Goal: Task Accomplishment & Management: Manage account settings

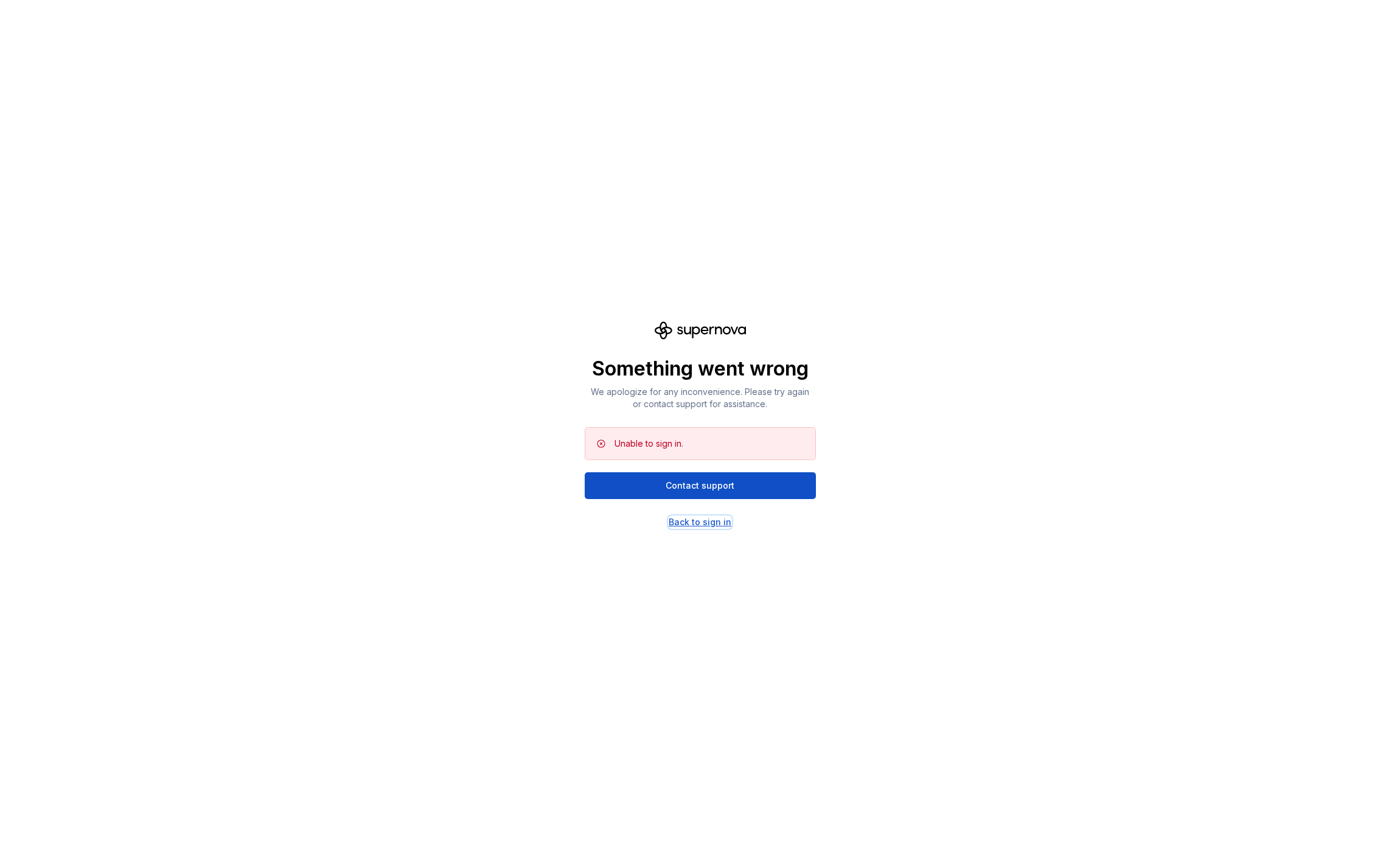
click at [715, 522] on div "Back to sign in" at bounding box center [700, 522] width 63 height 13
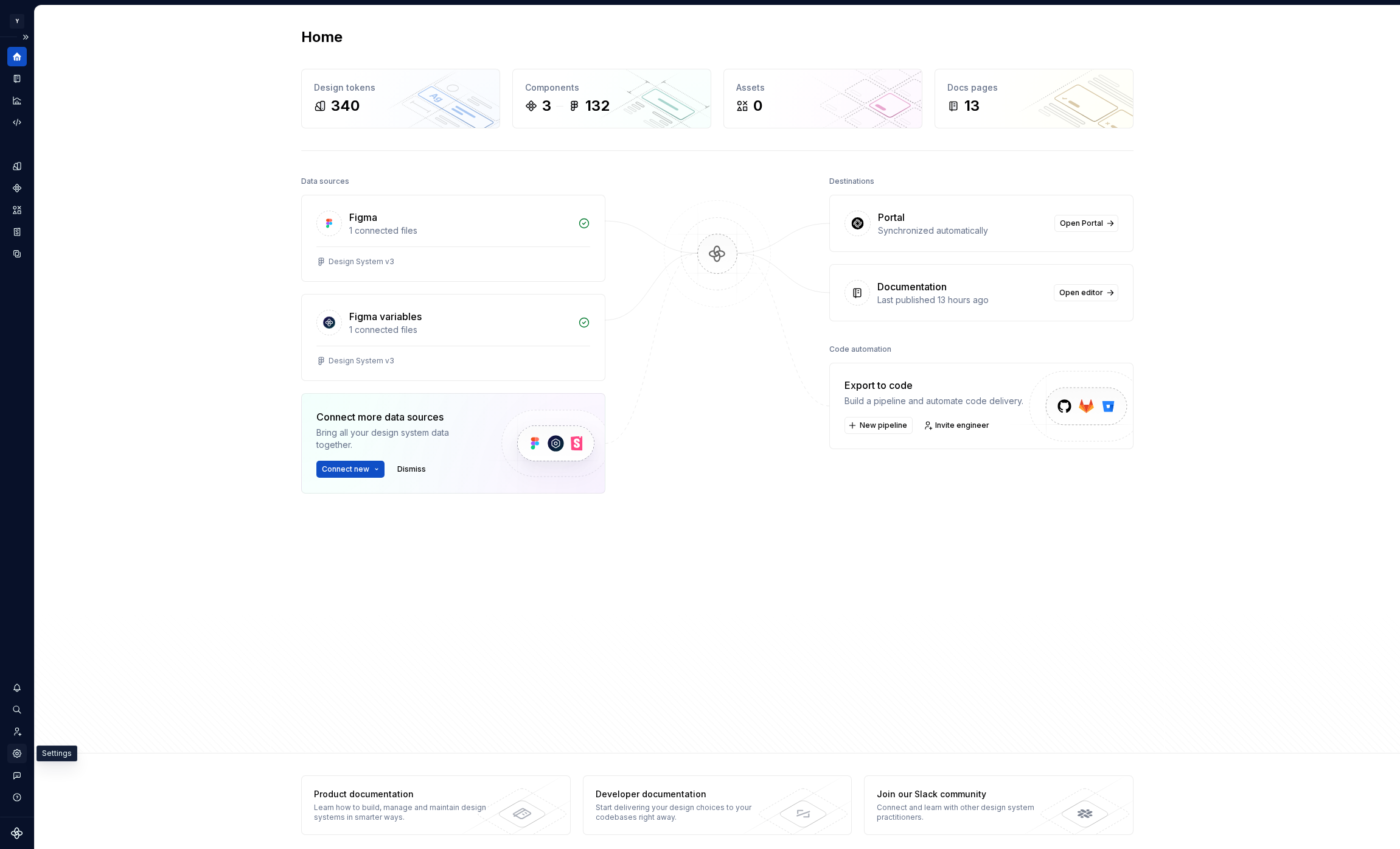
click at [21, 753] on icon "Settings" at bounding box center [16, 753] width 8 height 8
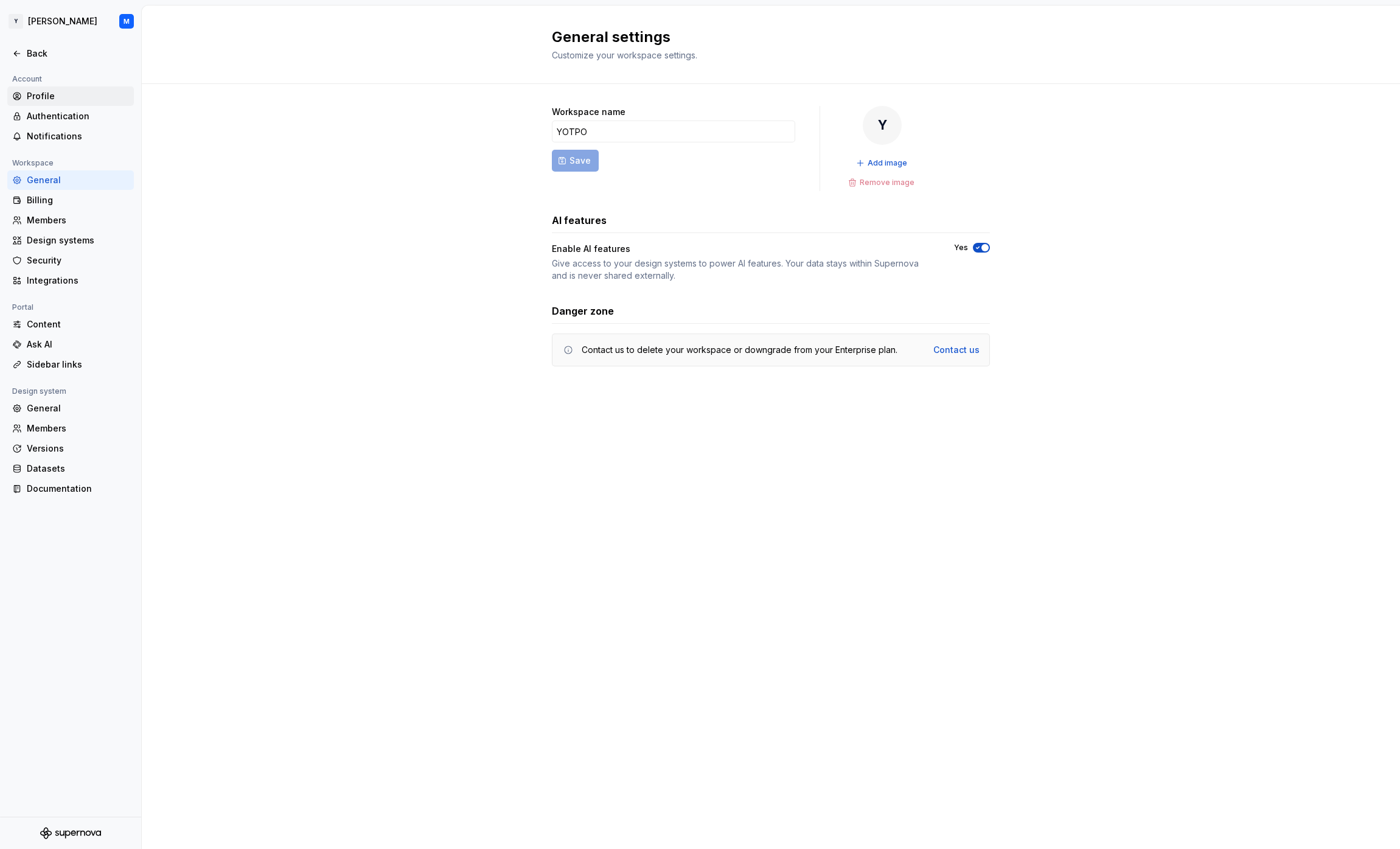
click at [48, 99] on div "Profile" at bounding box center [77, 96] width 102 height 13
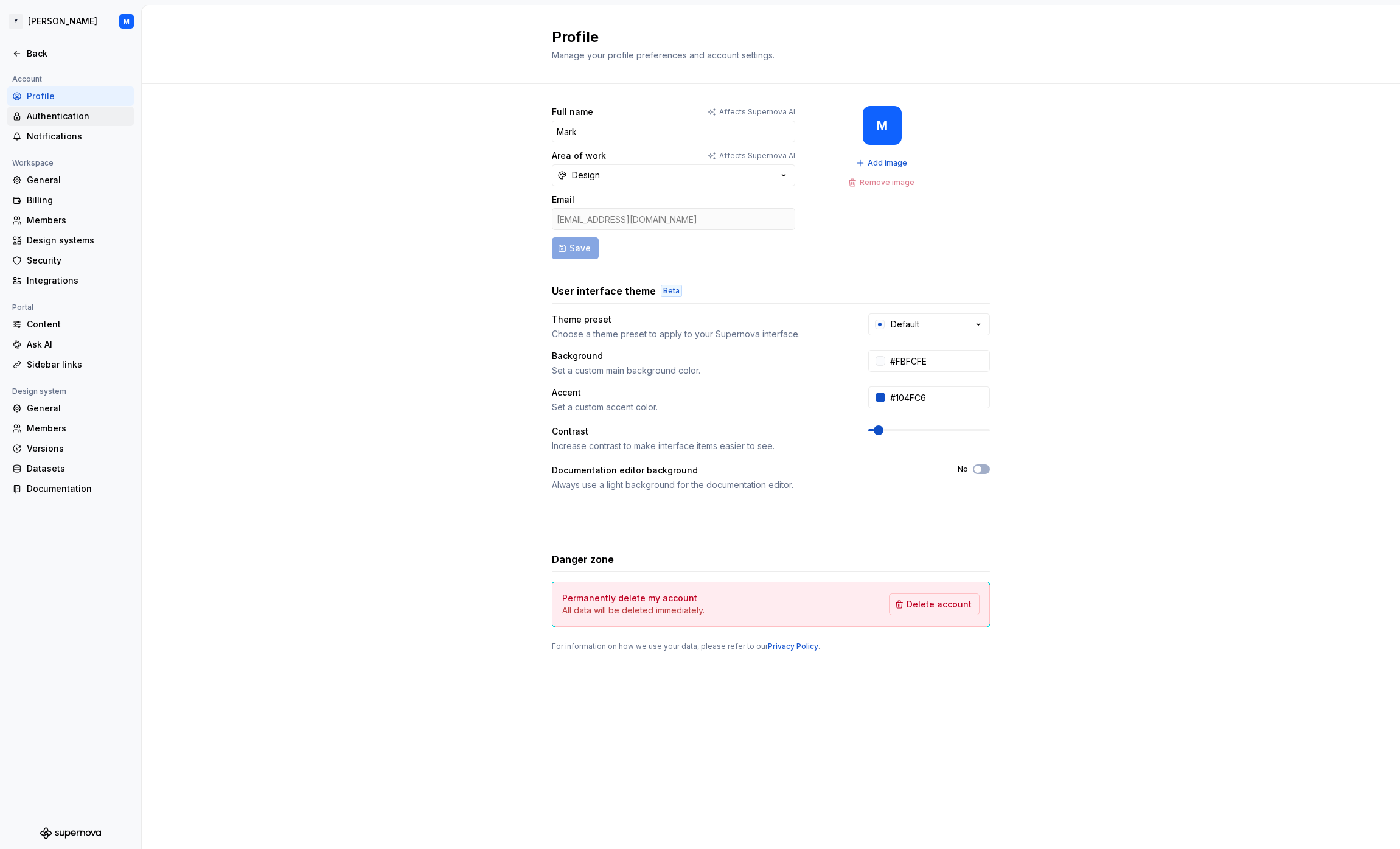
click at [85, 119] on div "Authentication" at bounding box center [77, 116] width 102 height 13
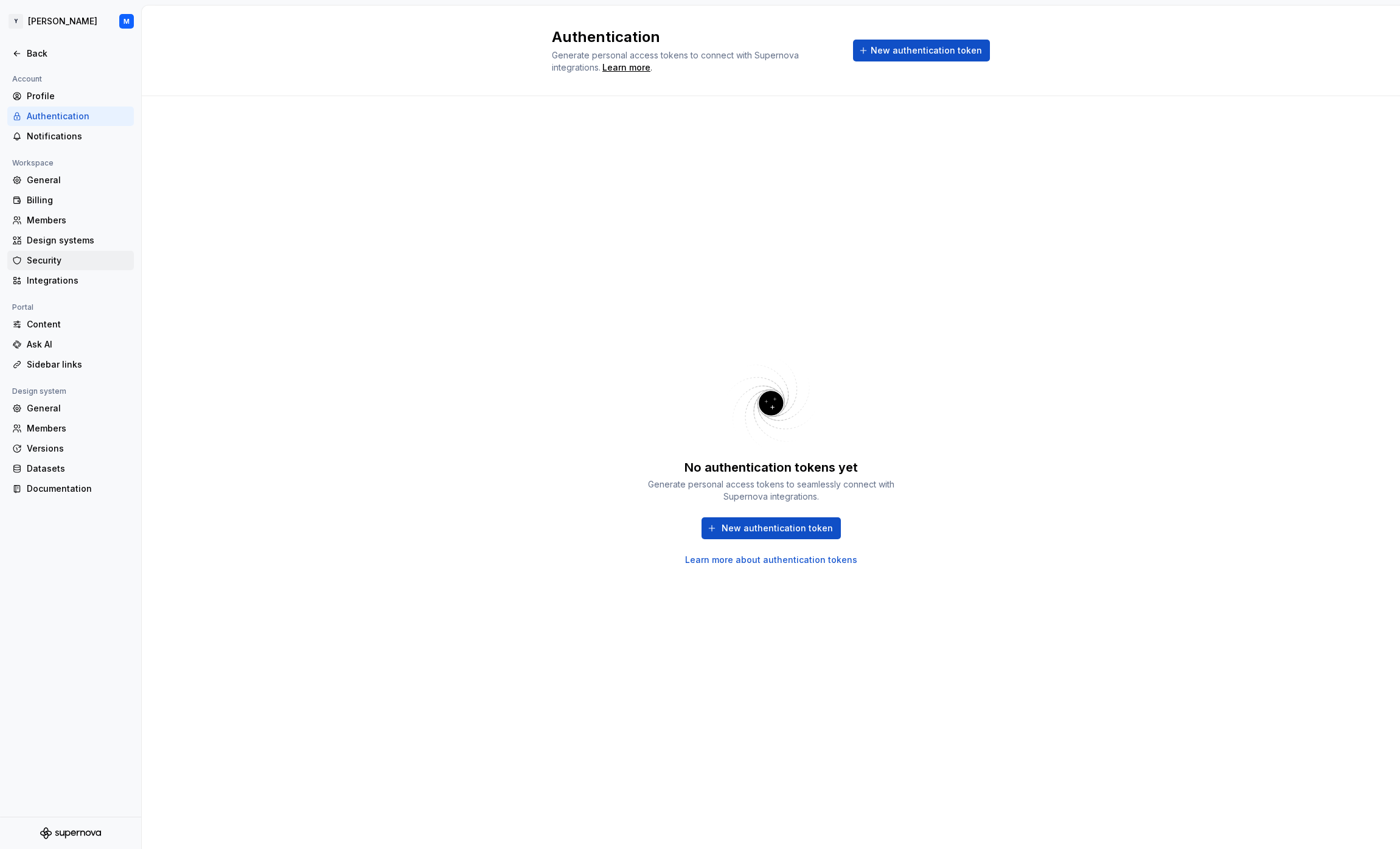
click at [48, 261] on div "Security" at bounding box center [77, 261] width 102 height 13
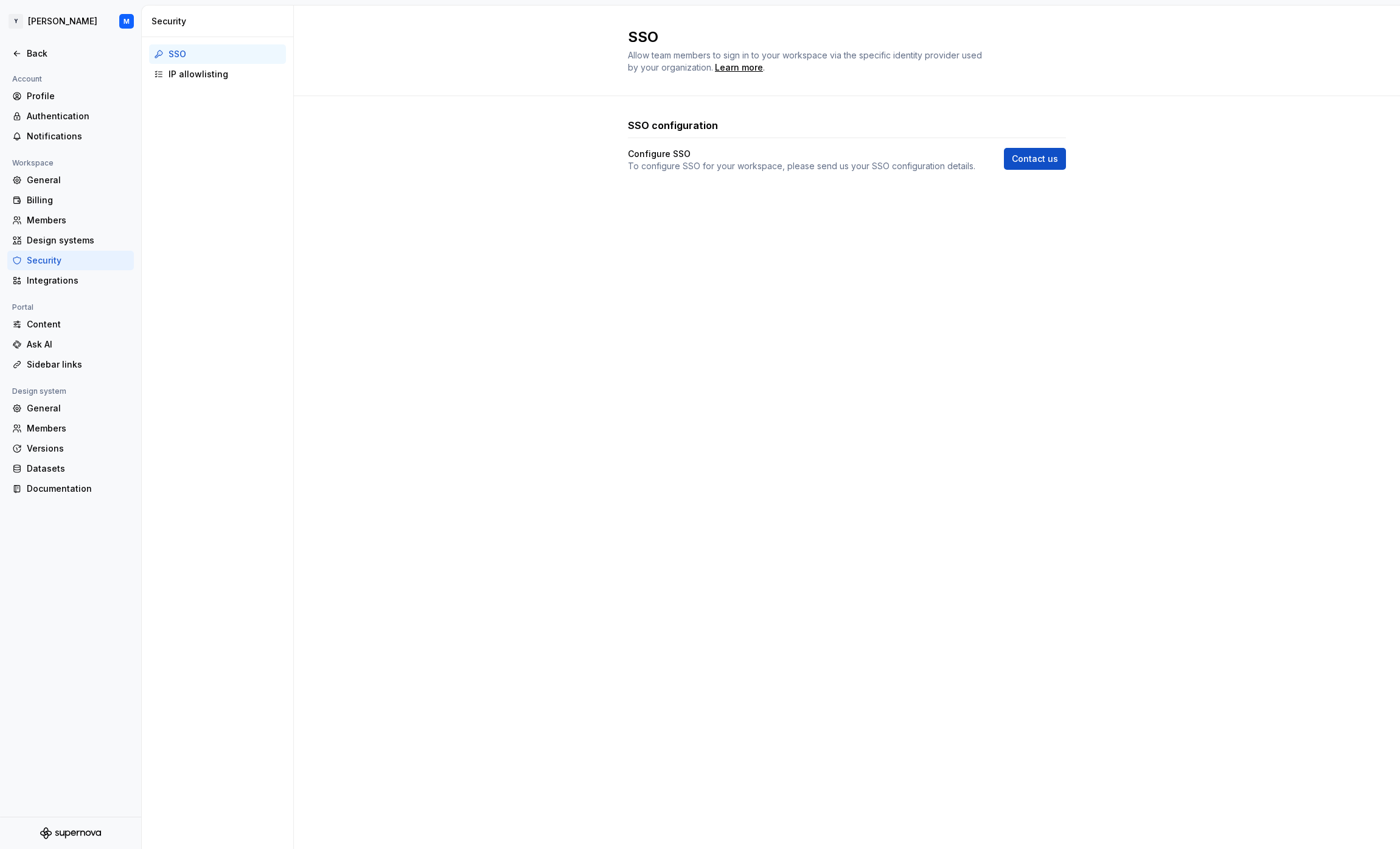
click at [480, 271] on div "SSO Allow team members to sign in to your workspace via the specific identity p…" at bounding box center [846, 427] width 1106 height 844
click at [1038, 159] on span "Contact us" at bounding box center [1035, 159] width 46 height 13
click at [511, 272] on div "SSO Allow team members to sign in to your workspace via the specific identity p…" at bounding box center [846, 427] width 1106 height 844
click at [1052, 163] on span "Contact us" at bounding box center [1035, 159] width 46 height 13
click at [68, 426] on div "Members" at bounding box center [77, 429] width 102 height 13
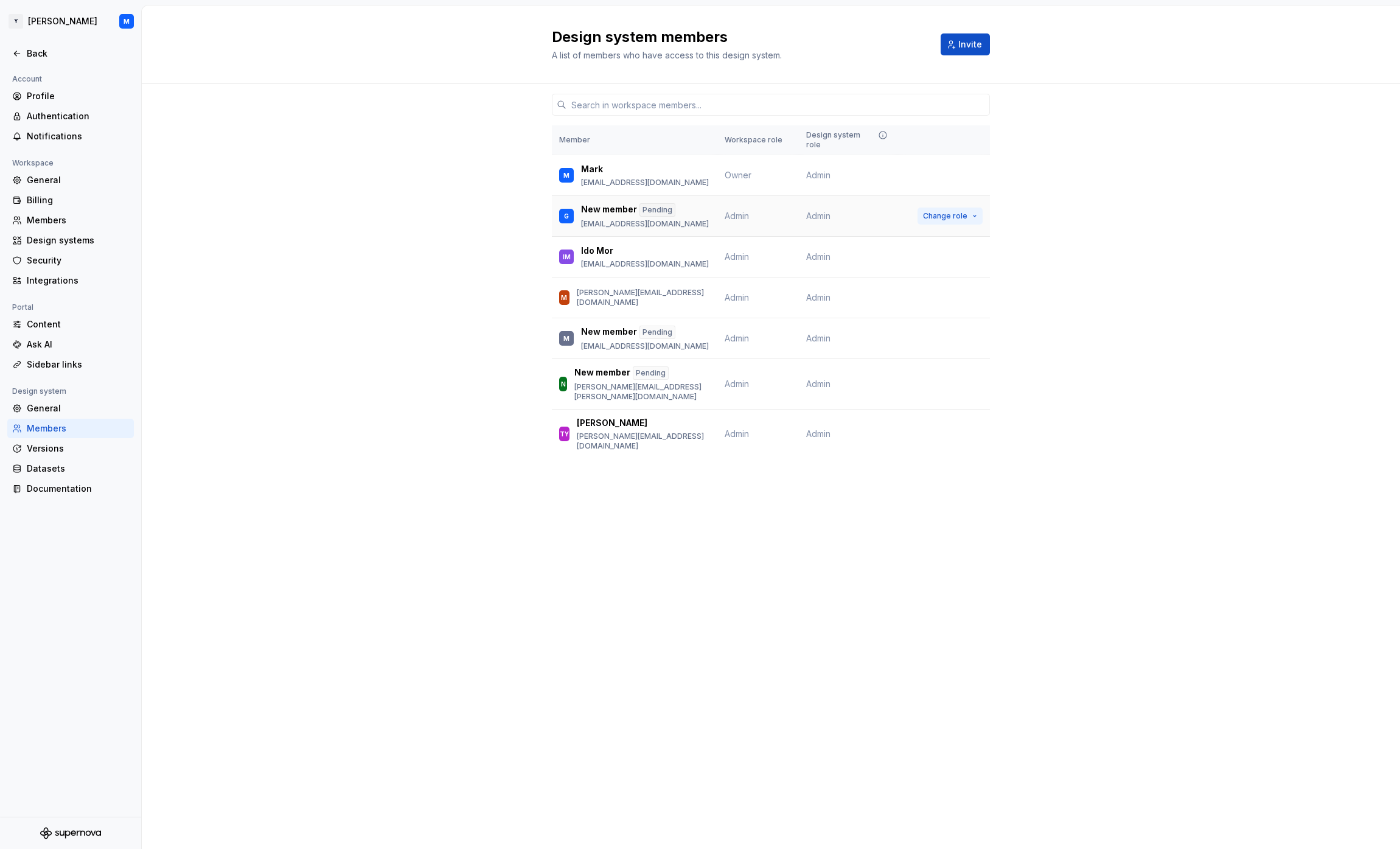
click at [969, 208] on button "Change role" at bounding box center [950, 216] width 65 height 17
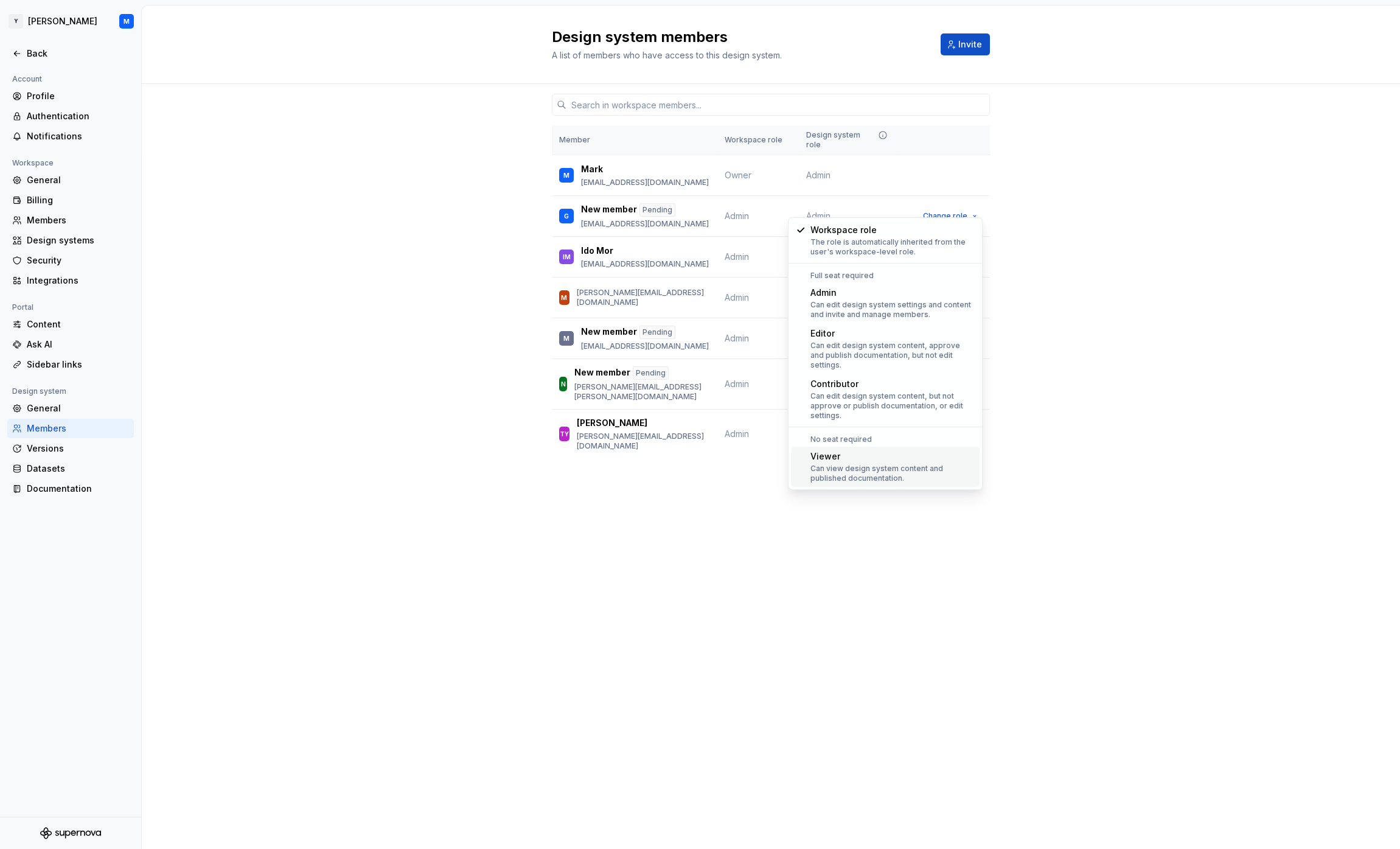
click at [897, 464] on div "Can view design system content and published documentation." at bounding box center [892, 473] width 164 height 19
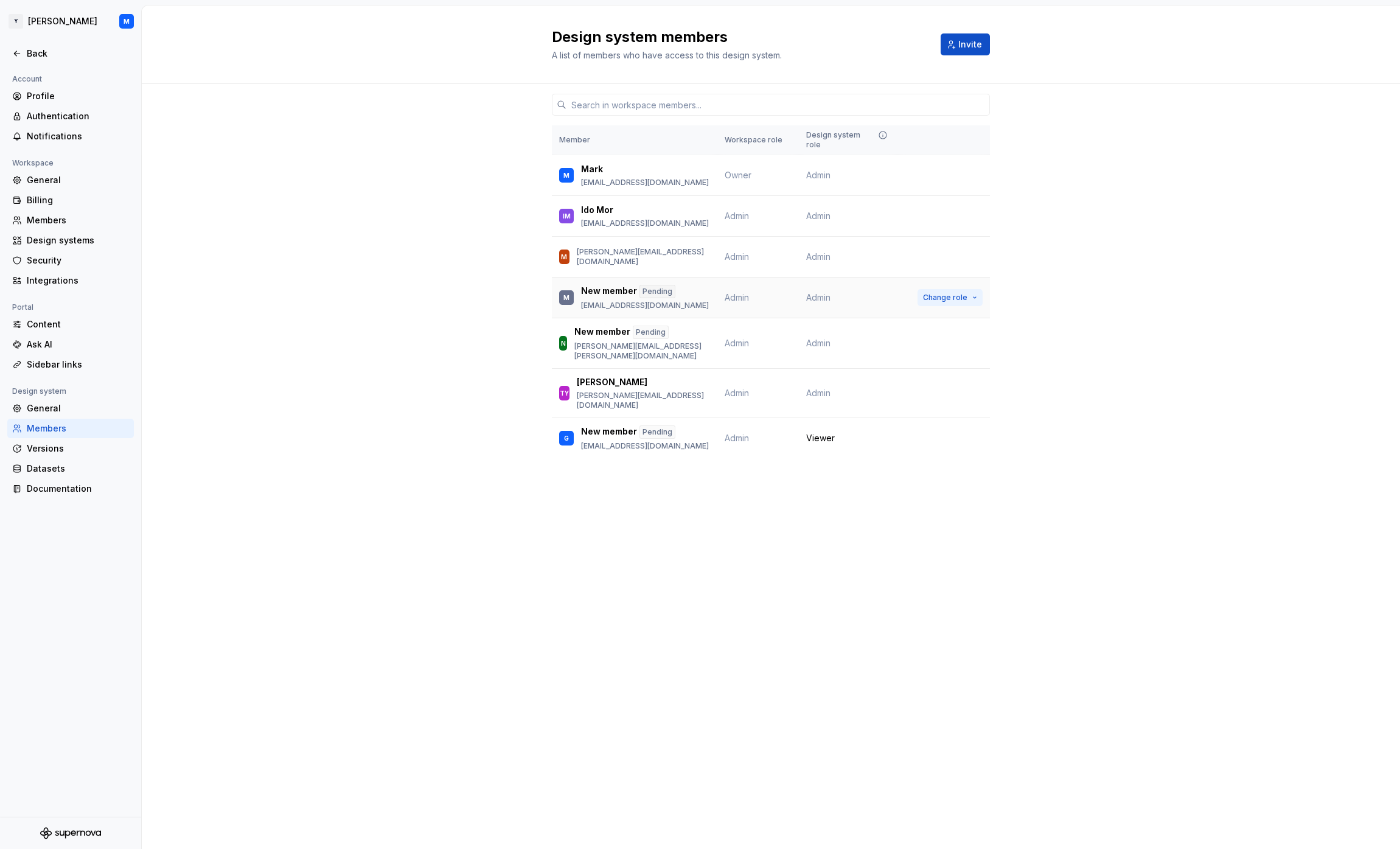
click at [971, 289] on button "Change role" at bounding box center [950, 297] width 65 height 17
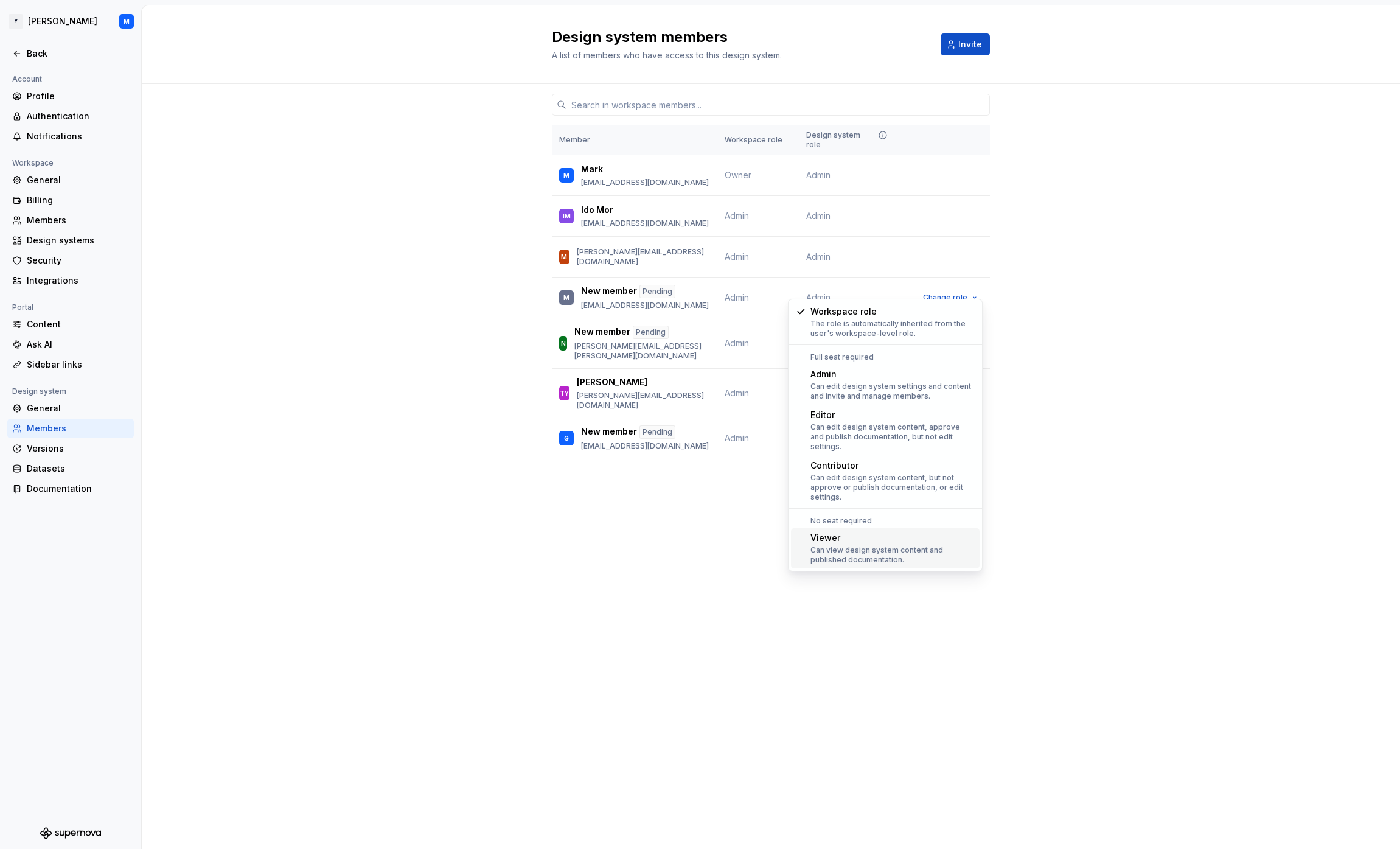
click at [864, 546] on div "Can view design system content and published documentation." at bounding box center [892, 555] width 164 height 19
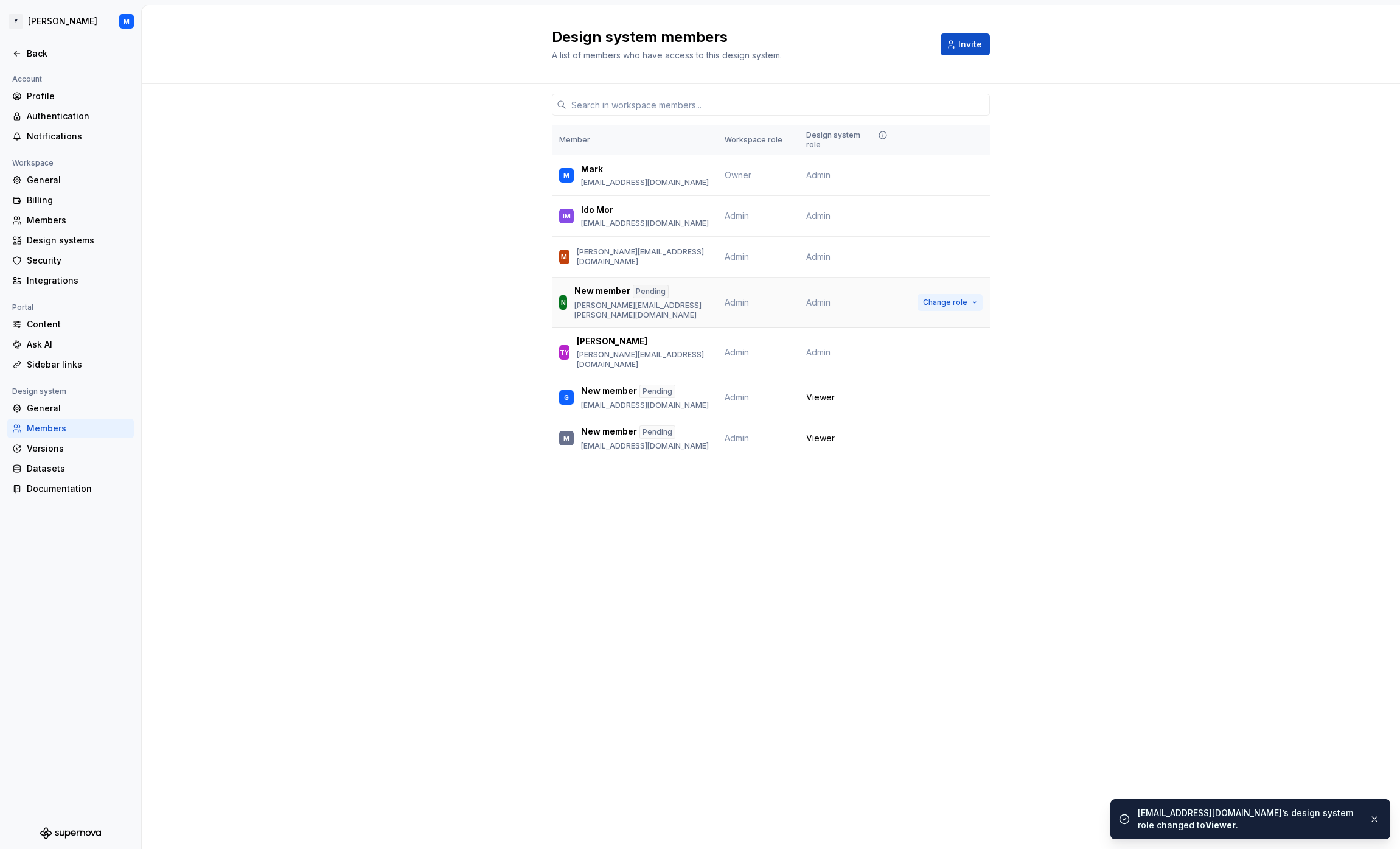
click at [972, 294] on button "Change role" at bounding box center [950, 302] width 65 height 17
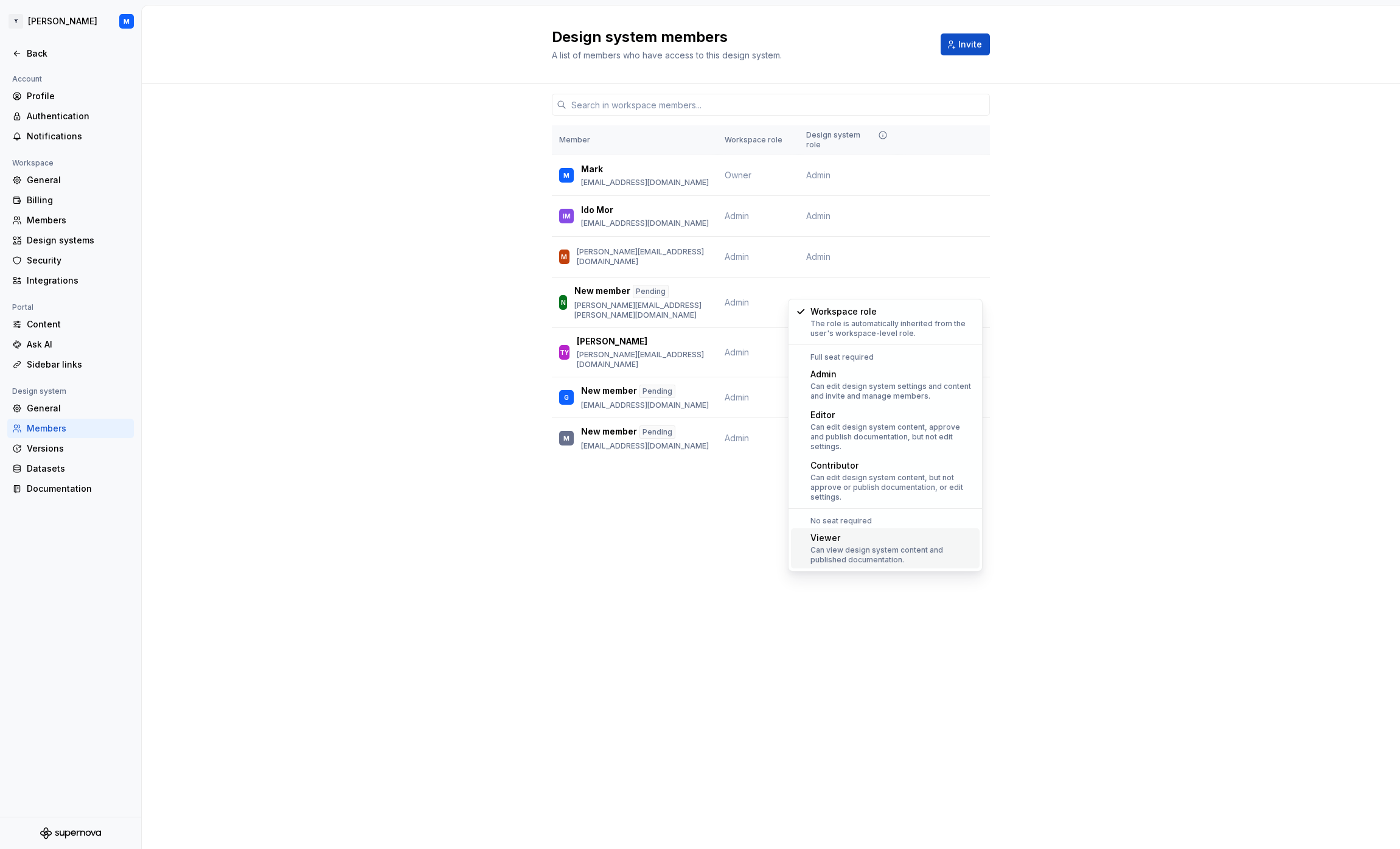
click at [852, 546] on div "Can view design system content and published documentation." at bounding box center [892, 555] width 164 height 19
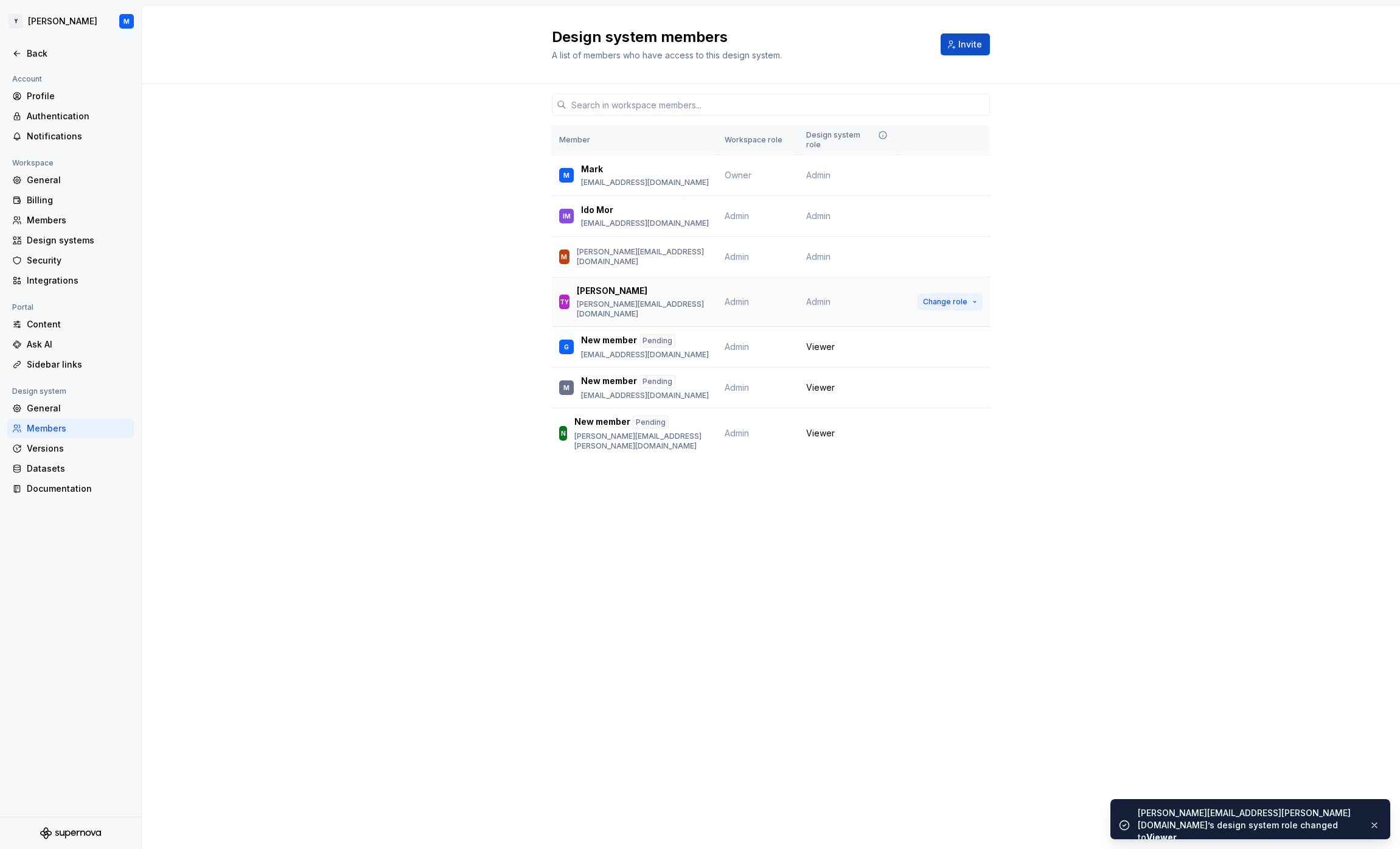
click at [971, 293] on button "Change role" at bounding box center [950, 301] width 65 height 17
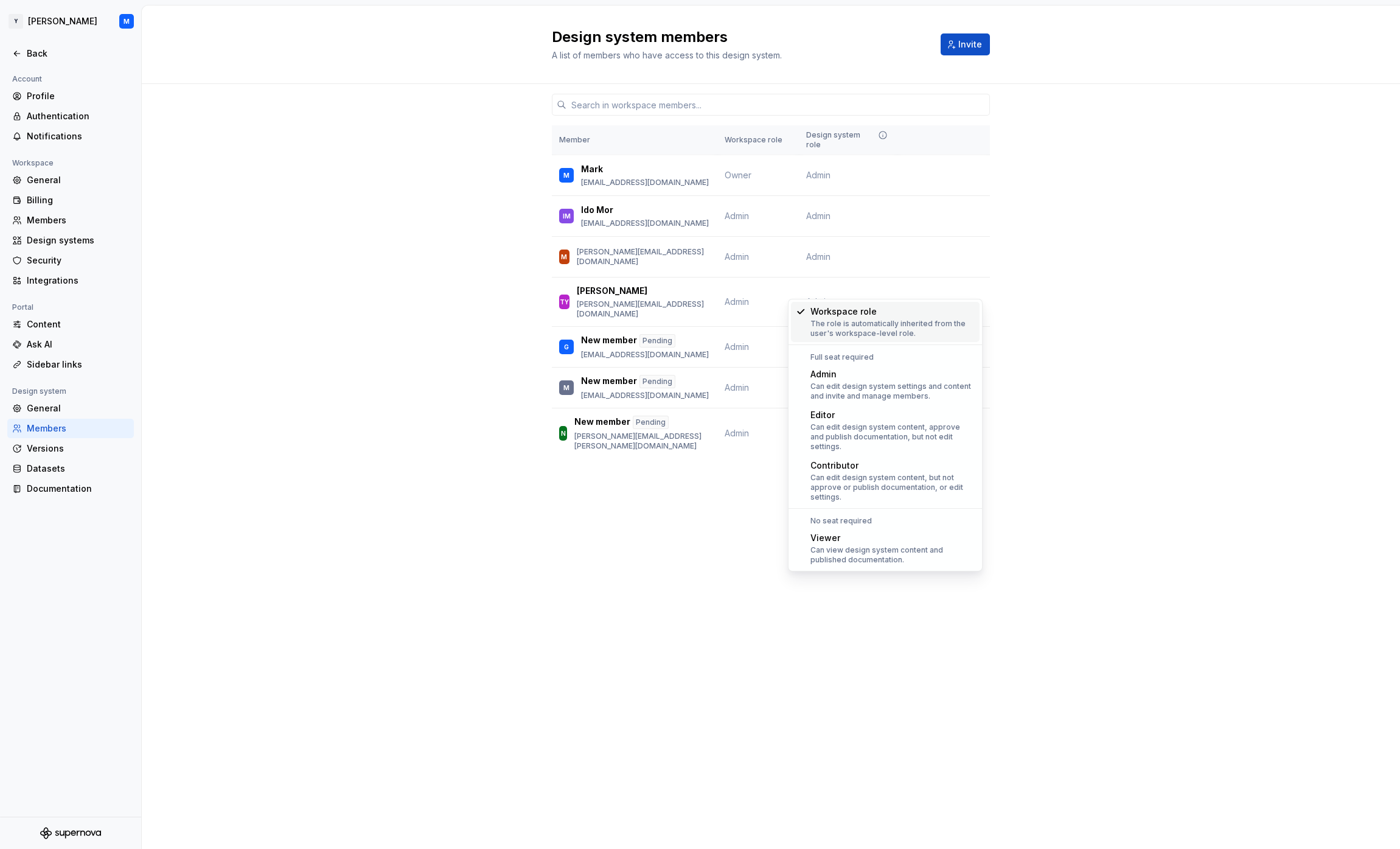
click at [441, 278] on div "Member Workspace role Design system role M Mark mark.markov@yotpo.com Owner Adm…" at bounding box center [771, 294] width 1259 height 420
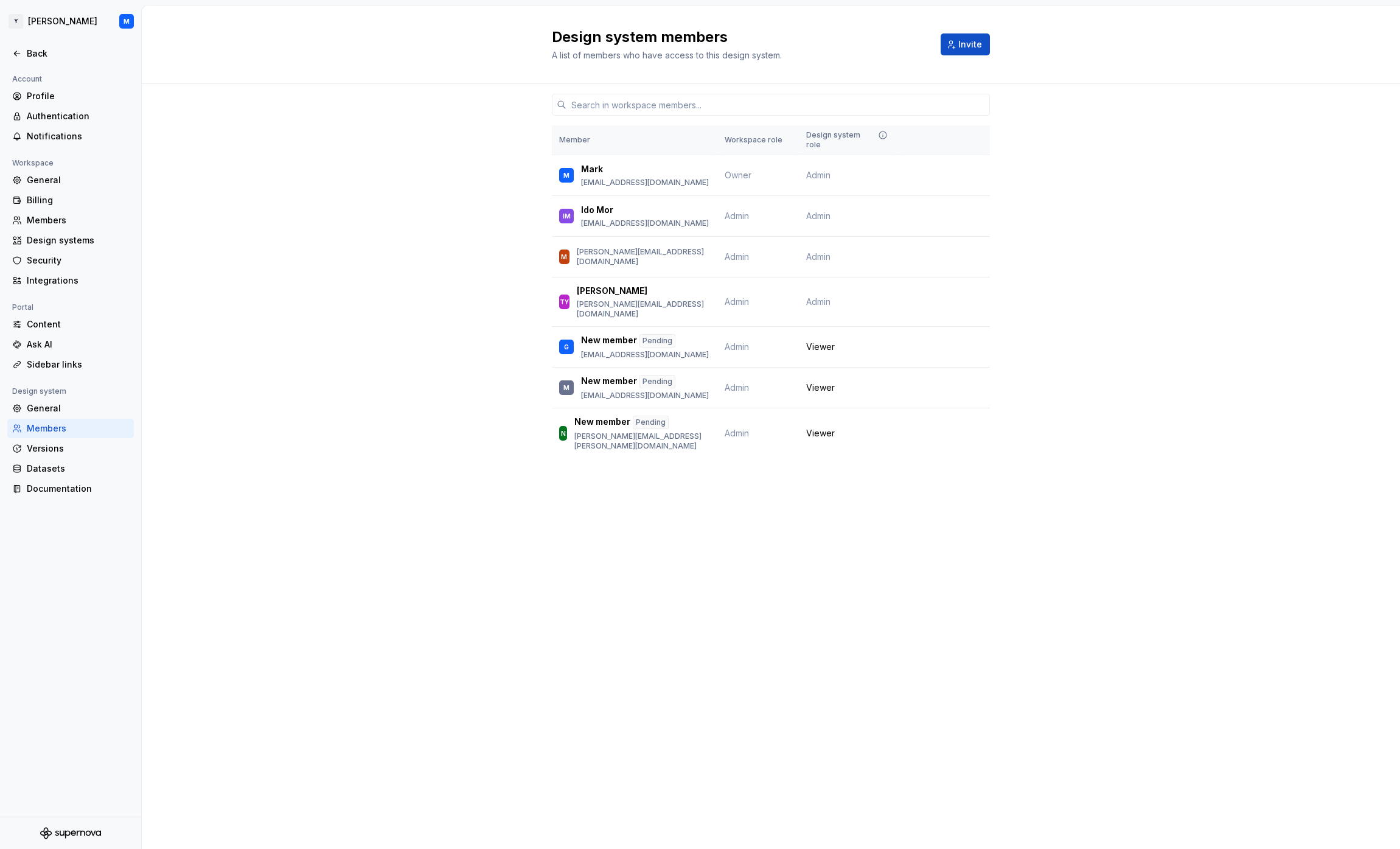
click at [439, 237] on div "Member Workspace role Design system role M Mark mark.markov@yotpo.com Owner Adm…" at bounding box center [771, 294] width 1259 height 420
click at [13, 54] on icon at bounding box center [17, 53] width 10 height 10
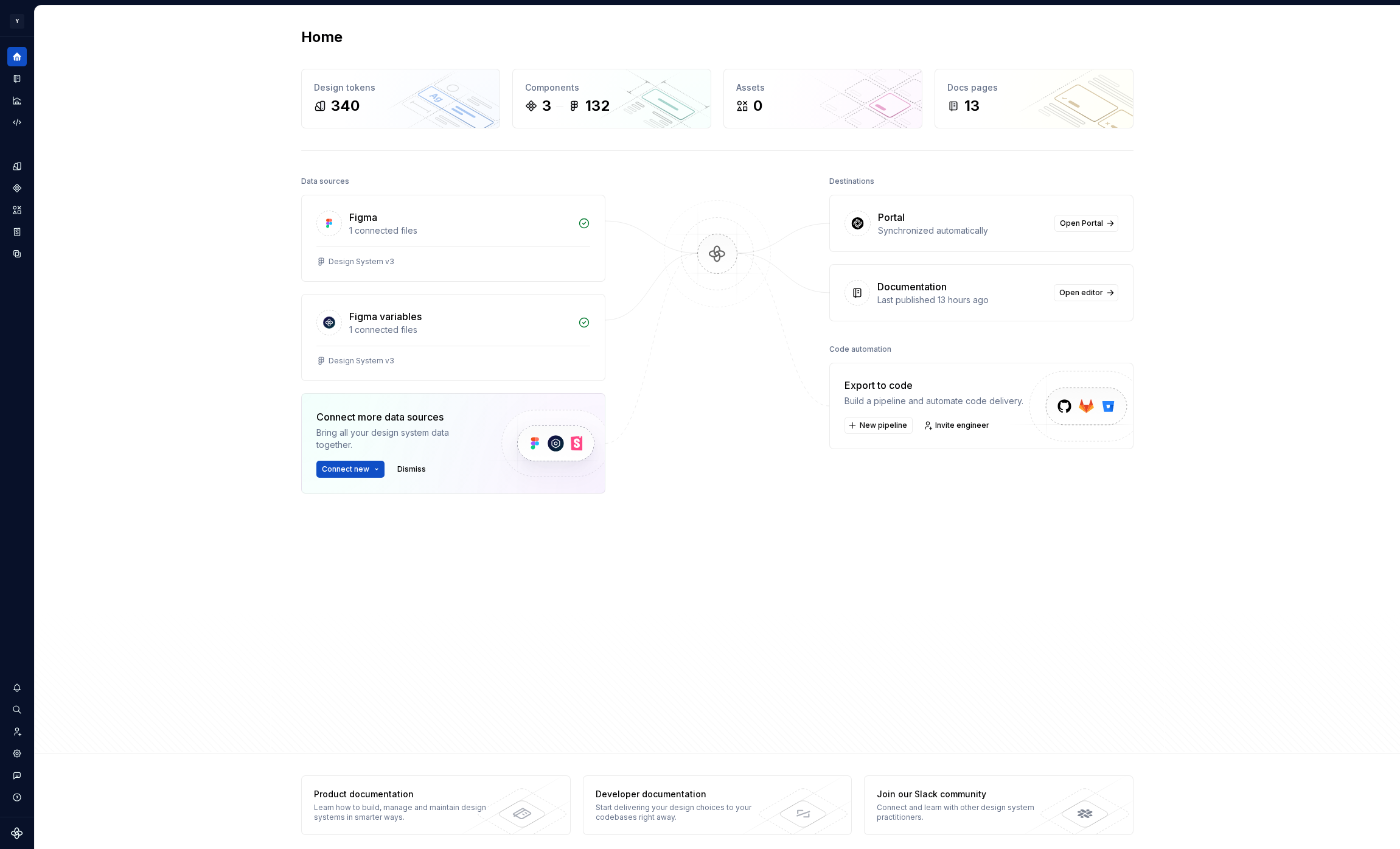
click at [218, 227] on div "Home Design tokens 340 Components 3 132 Assets 0 Docs pages 13 Data sources Fig…" at bounding box center [717, 379] width 1365 height 748
click at [350, 620] on div "Data sources Figma 1 connected files Design System v3 Figma variables 1 connect…" at bounding box center [453, 428] width 304 height 510
click at [26, 37] on button "Expand sidebar" at bounding box center [25, 37] width 17 height 17
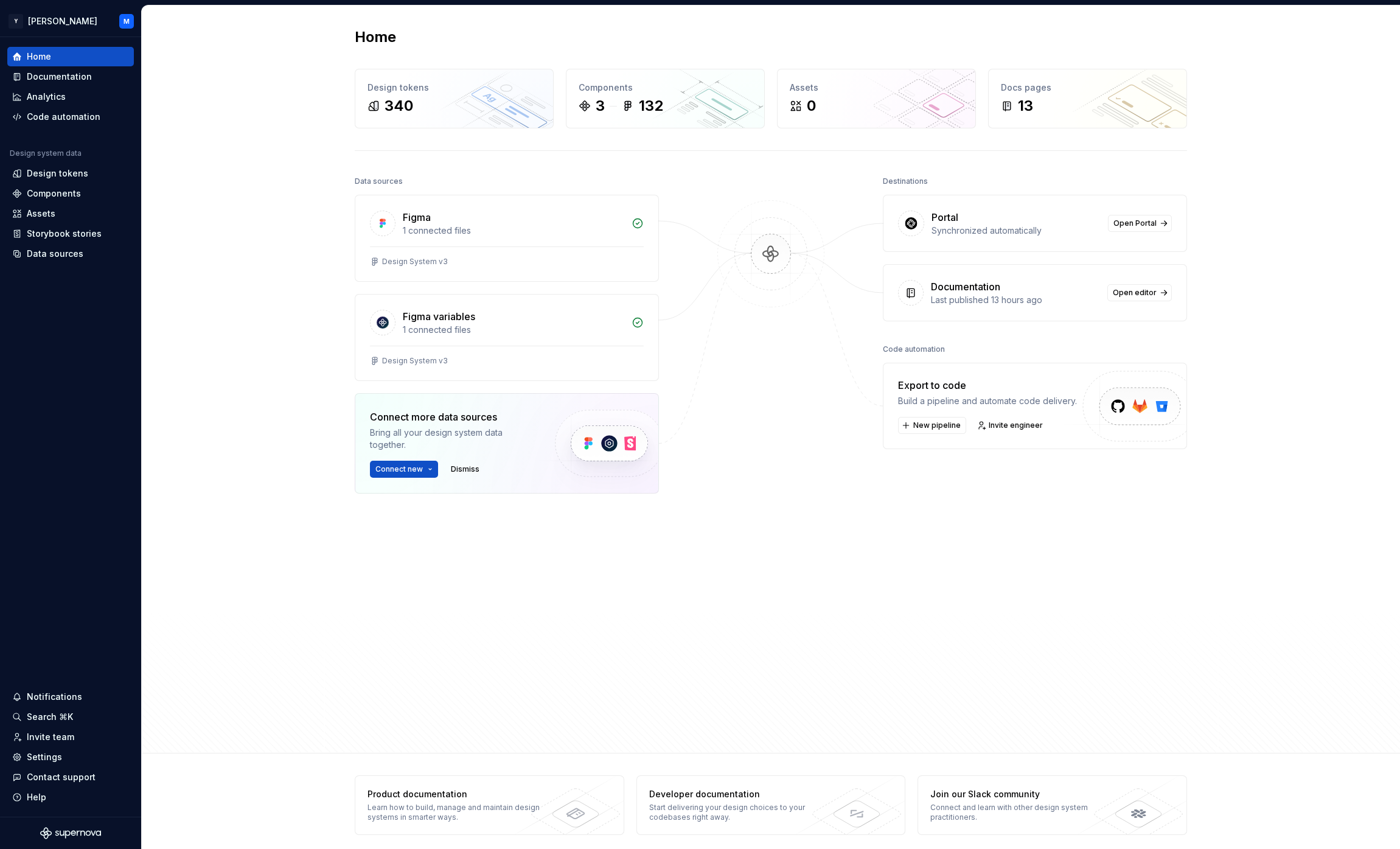
click at [199, 80] on div "Home Design tokens 340 Components 3 132 Assets 0 Docs pages 13 Data sources Fig…" at bounding box center [771, 379] width 1259 height 748
click at [824, 602] on div at bounding box center [771, 428] width 121 height 510
